Goal: Transaction & Acquisition: Purchase product/service

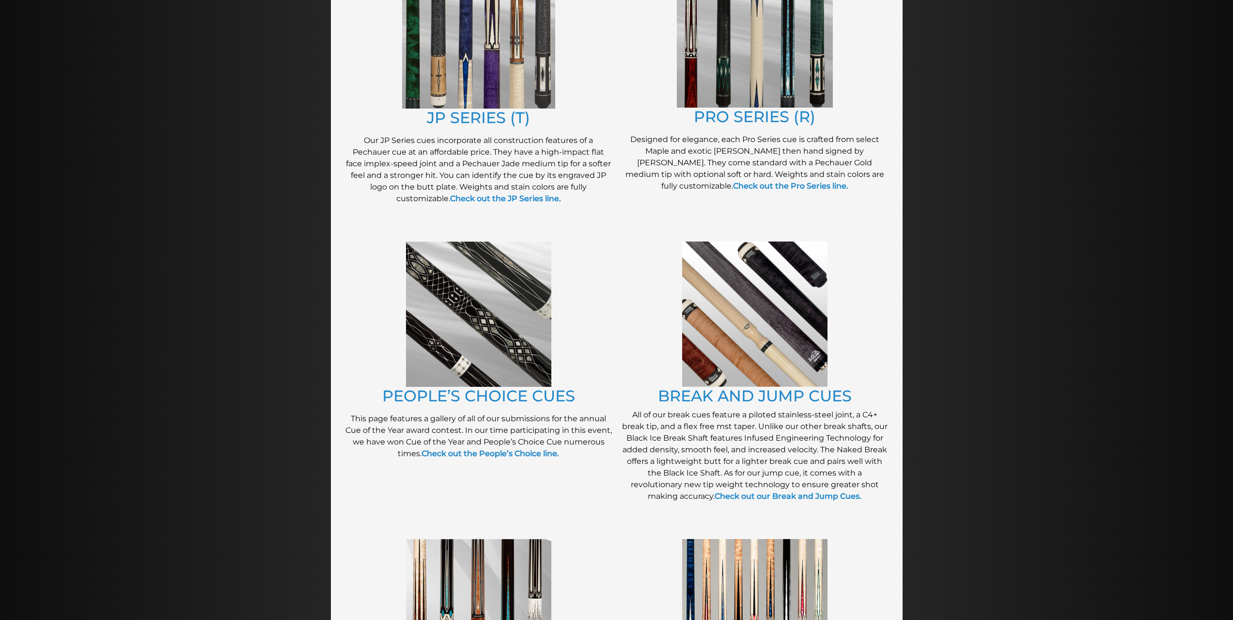
scroll to position [577, 0]
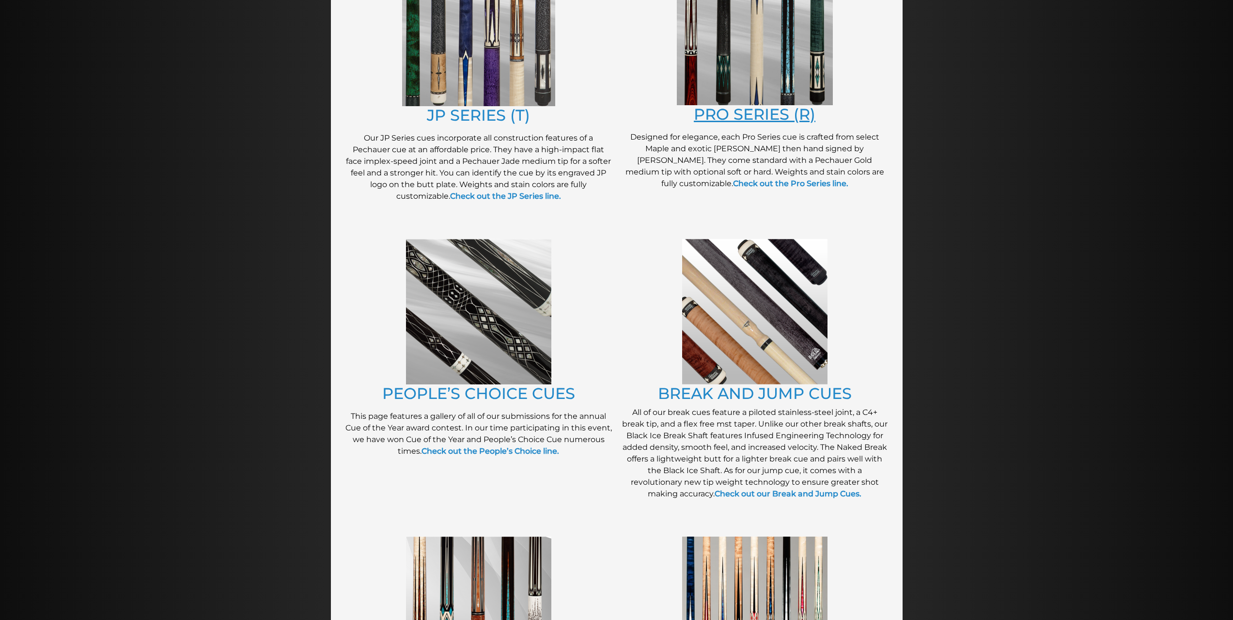
click at [719, 111] on link "PRO SERIES (R)" at bounding box center [755, 114] width 122 height 19
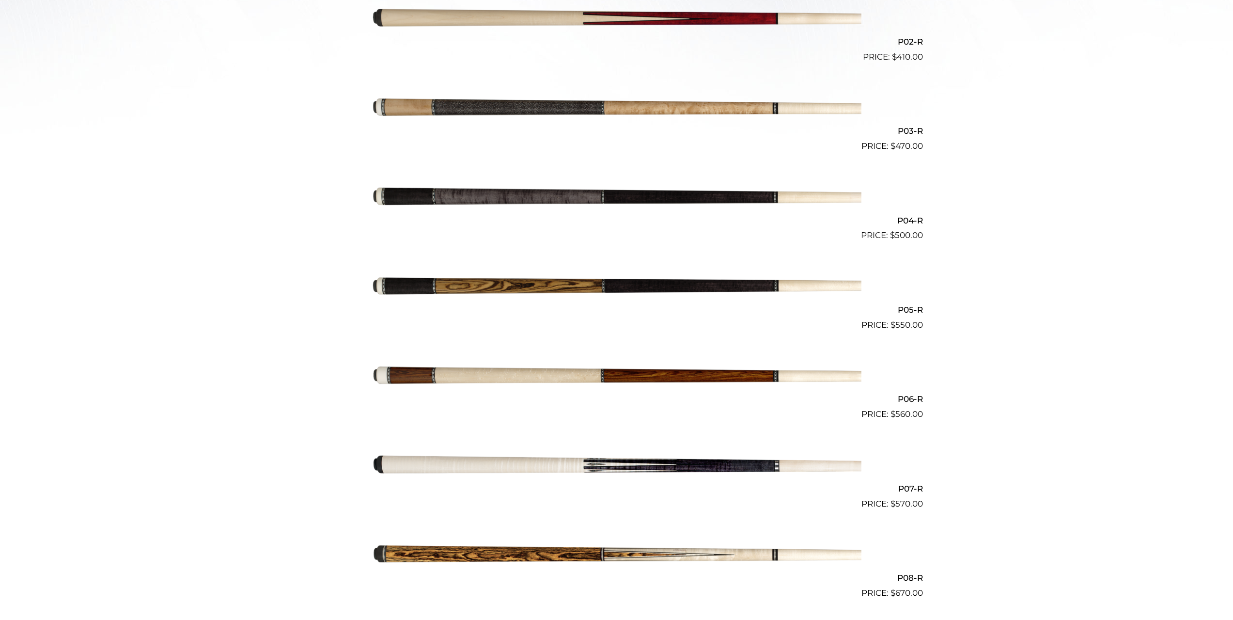
scroll to position [441, 0]
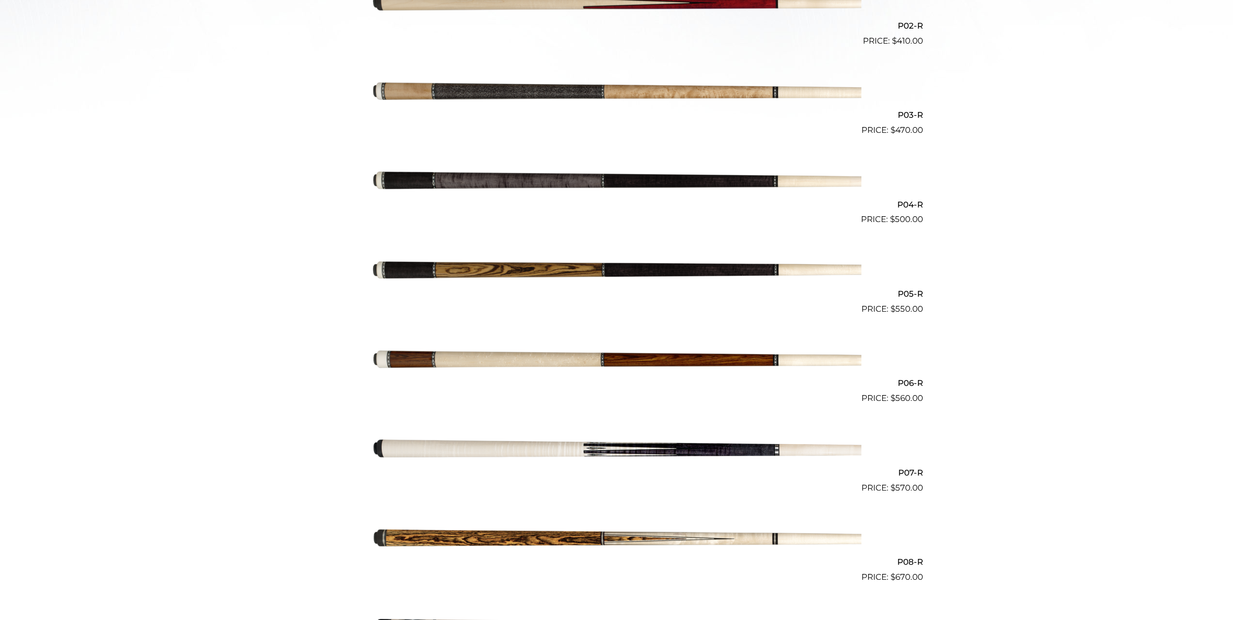
click at [619, 171] on img at bounding box center [616, 181] width 489 height 81
